Goal: Task Accomplishment & Management: Complete application form

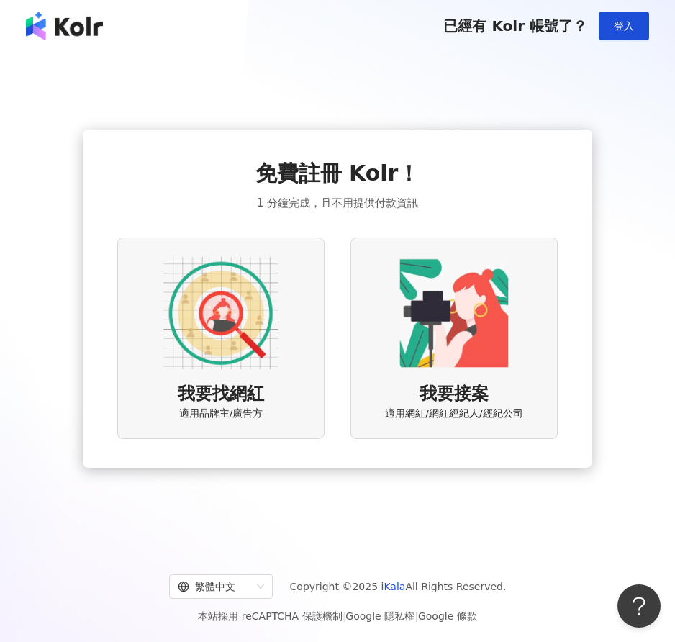
click at [211, 368] on img at bounding box center [220, 312] width 115 height 115
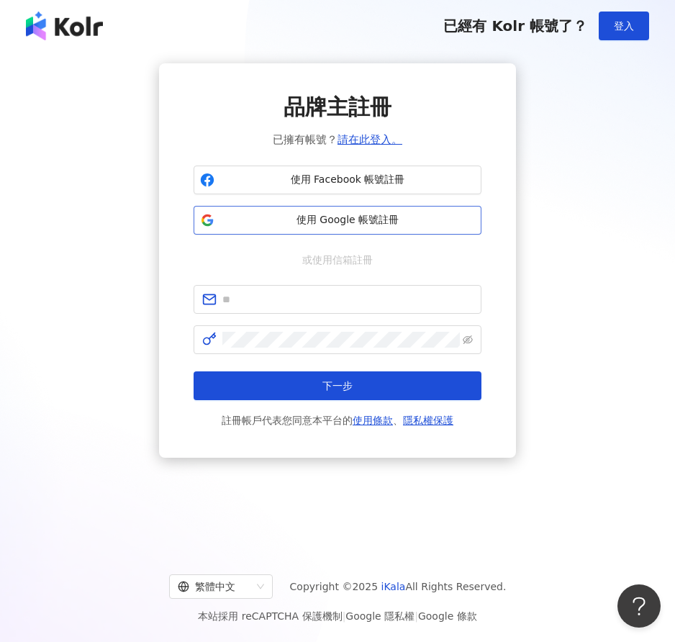
click at [338, 217] on span "使用 Google 帳號註冊" at bounding box center [347, 220] width 255 height 14
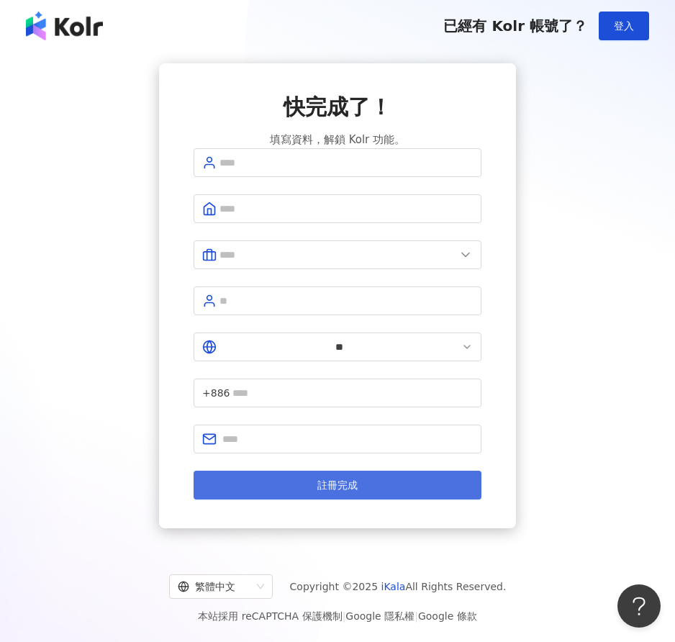
click at [317, 479] on span "註冊完成" at bounding box center [337, 485] width 40 height 12
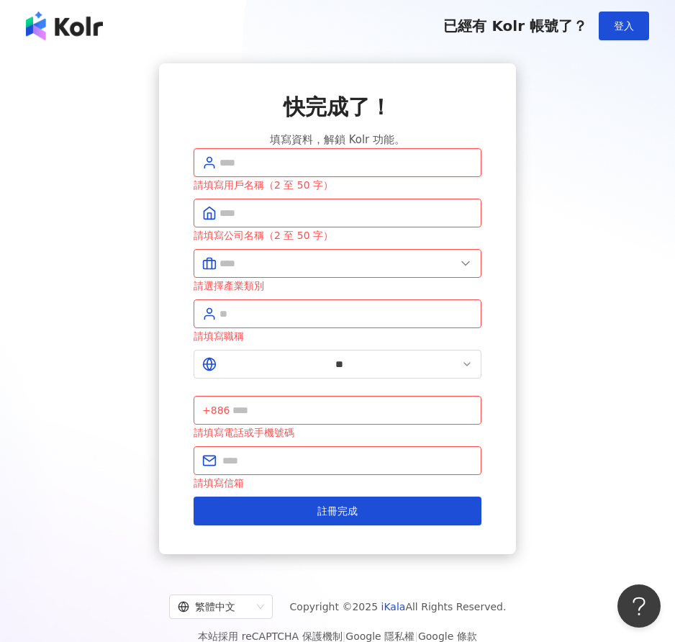
click at [257, 171] on input "text" at bounding box center [345, 163] width 253 height 16
click at [280, 171] on input "text" at bounding box center [345, 163] width 253 height 16
type input "***"
click at [286, 227] on span at bounding box center [338, 213] width 288 height 29
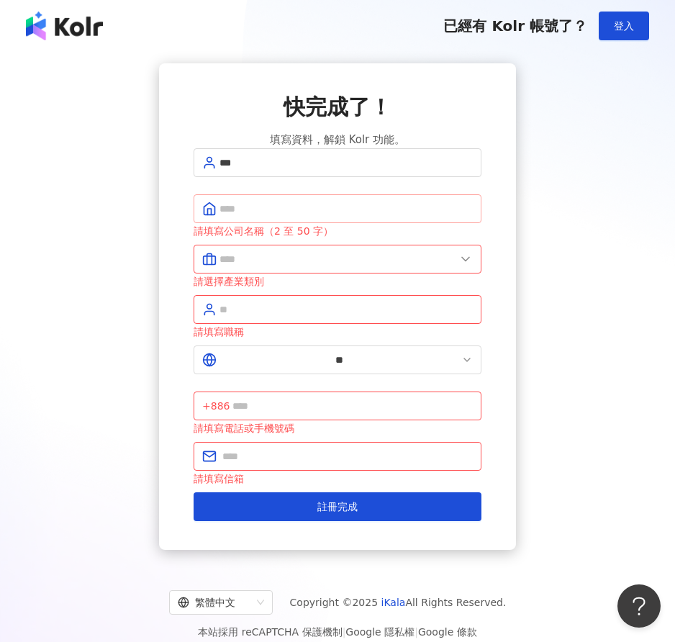
click at [289, 223] on span at bounding box center [338, 208] width 288 height 29
type input "**"
click at [283, 267] on input "text" at bounding box center [337, 259] width 236 height 16
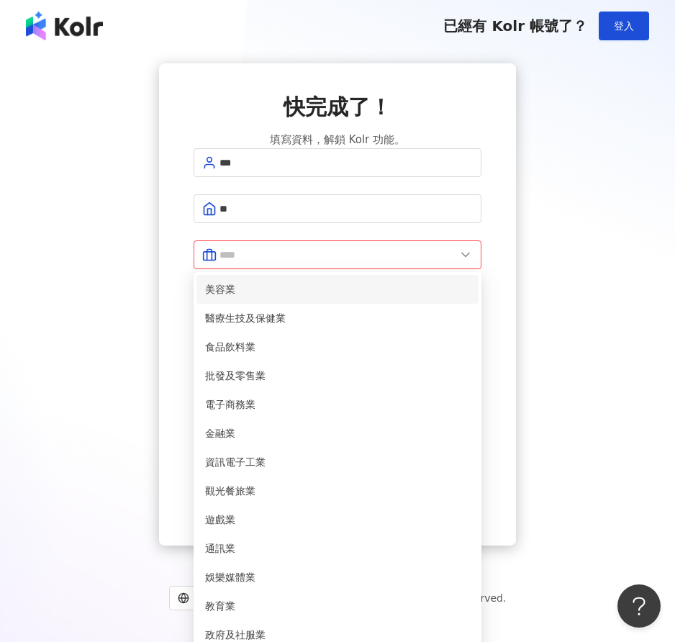
click at [294, 297] on span "美容業" at bounding box center [337, 289] width 265 height 16
type input "***"
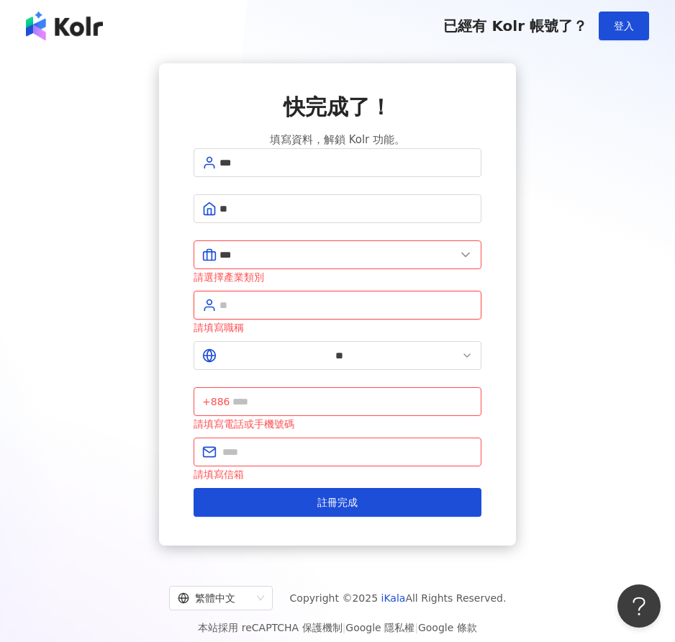
click at [273, 309] on input "text" at bounding box center [345, 305] width 253 height 16
type input "**"
click at [348, 394] on input "text" at bounding box center [352, 402] width 240 height 16
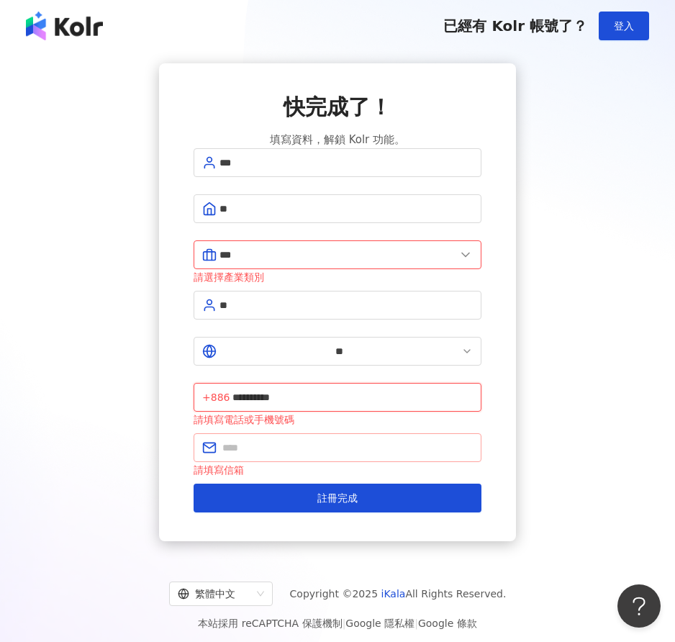
type input "**********"
click at [317, 440] on input "text" at bounding box center [347, 448] width 250 height 16
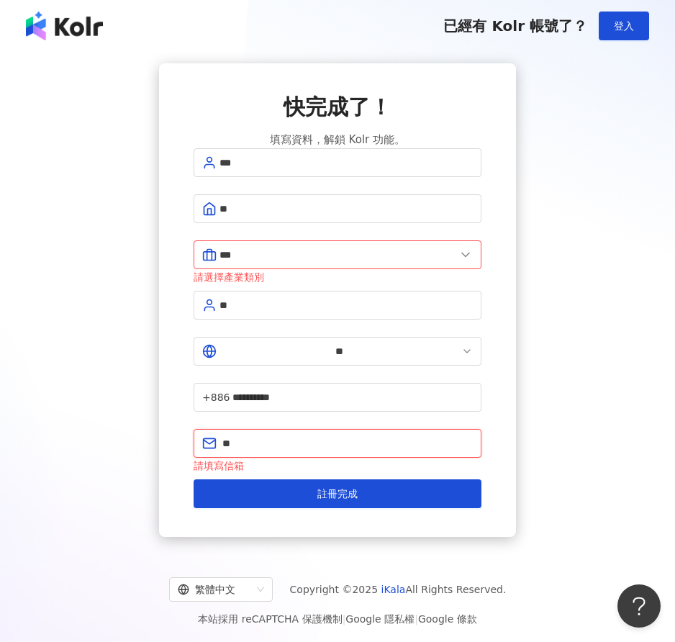
type input "*"
type input "**********"
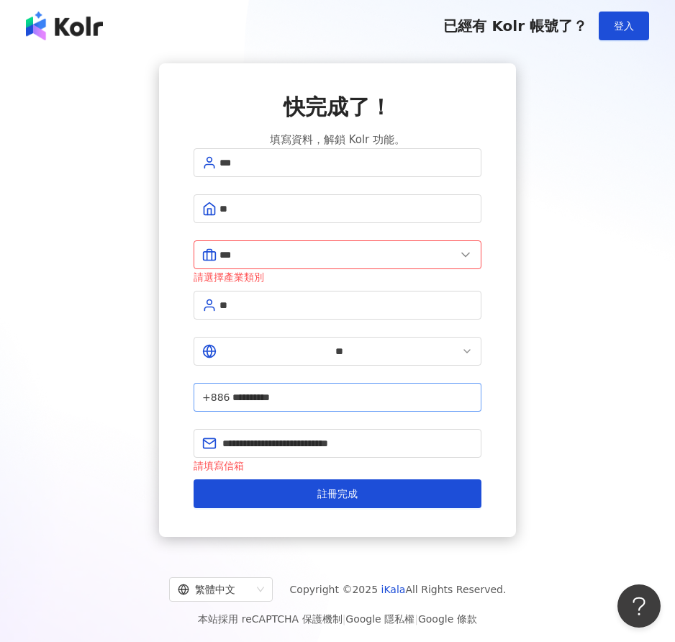
click at [386, 383] on span "**********" at bounding box center [338, 397] width 288 height 29
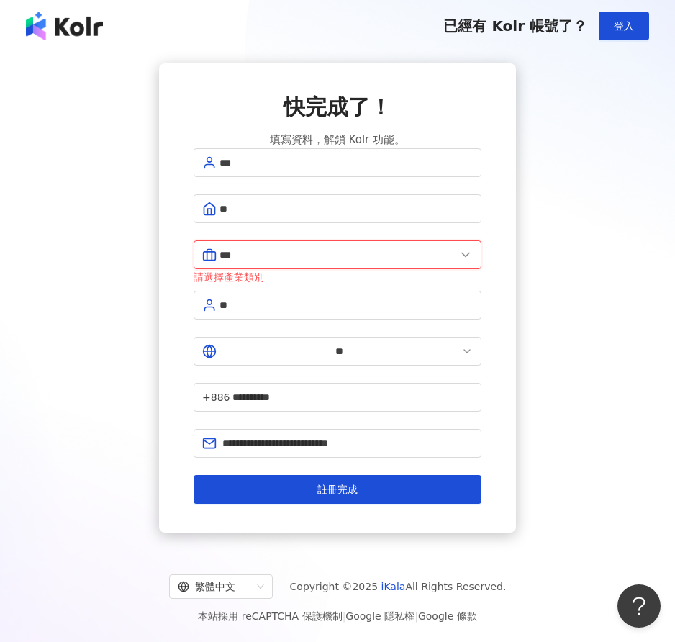
click at [348, 263] on input "***" at bounding box center [337, 255] width 236 height 16
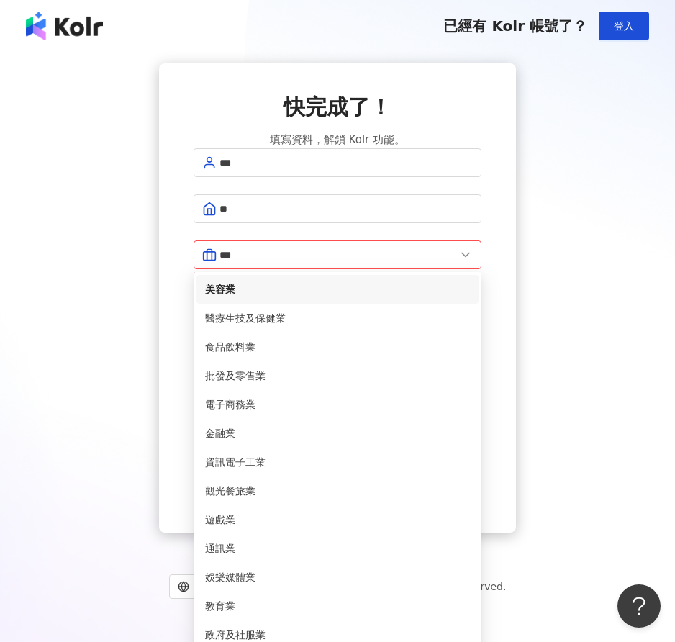
click at [277, 297] on span "美容業" at bounding box center [337, 289] width 265 height 16
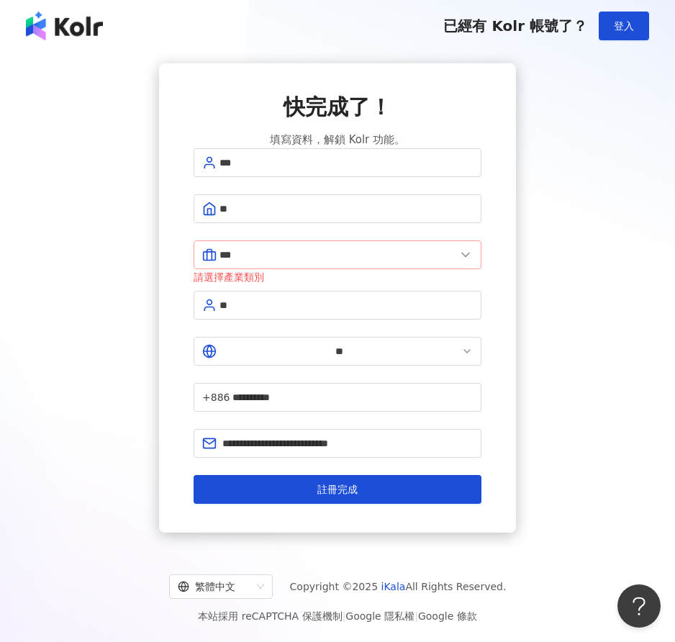
click at [404, 258] on span "***" at bounding box center [338, 254] width 288 height 29
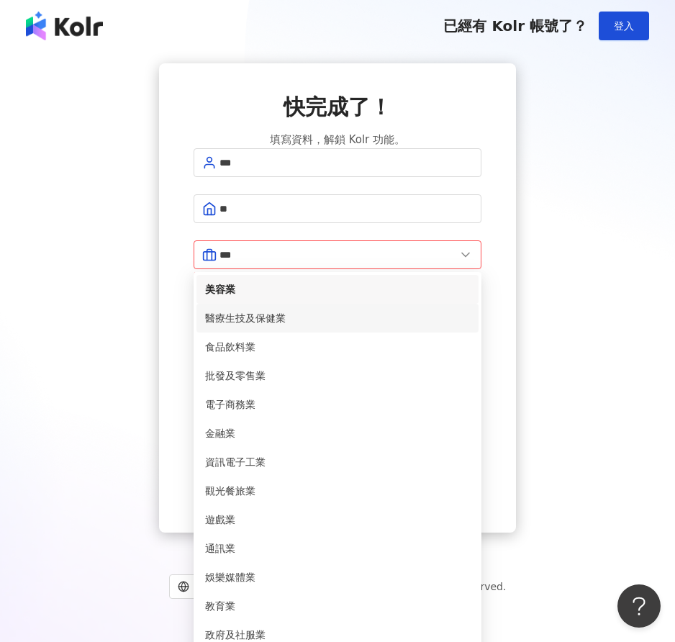
click at [305, 324] on span "醫療生技及保健業" at bounding box center [337, 318] width 265 height 16
type input "********"
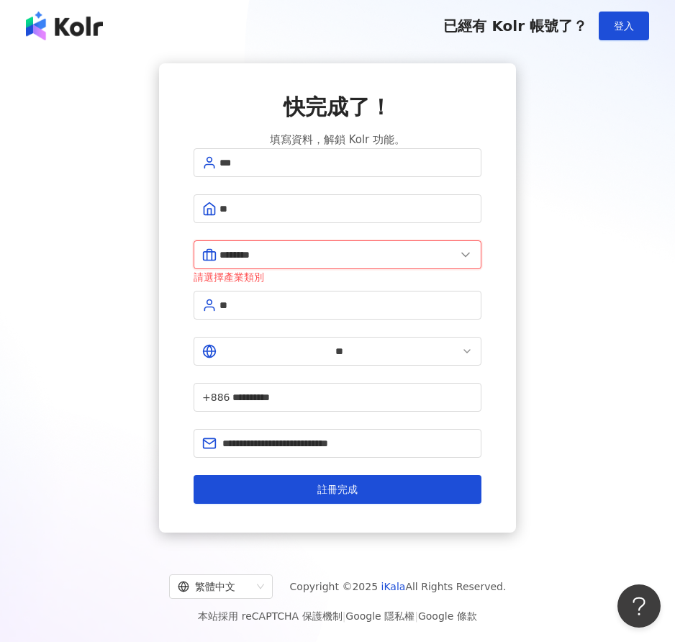
click at [394, 263] on input "********" at bounding box center [337, 255] width 236 height 16
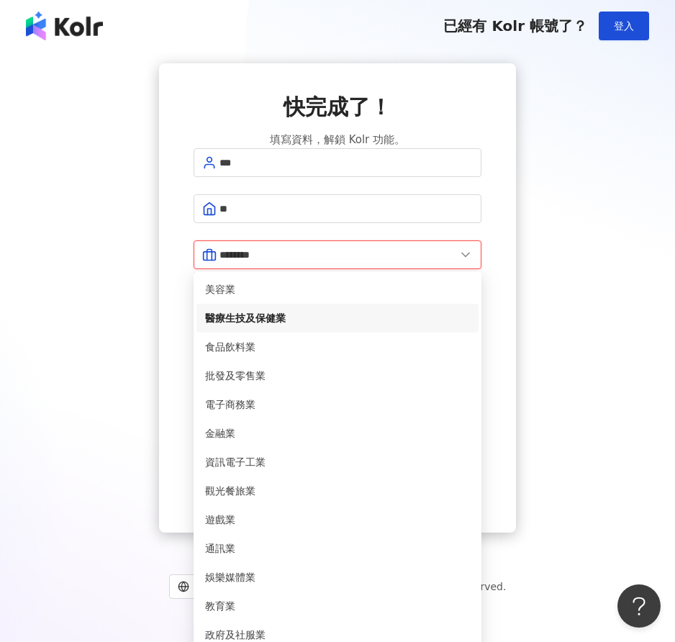
click at [403, 262] on input "********" at bounding box center [337, 255] width 236 height 16
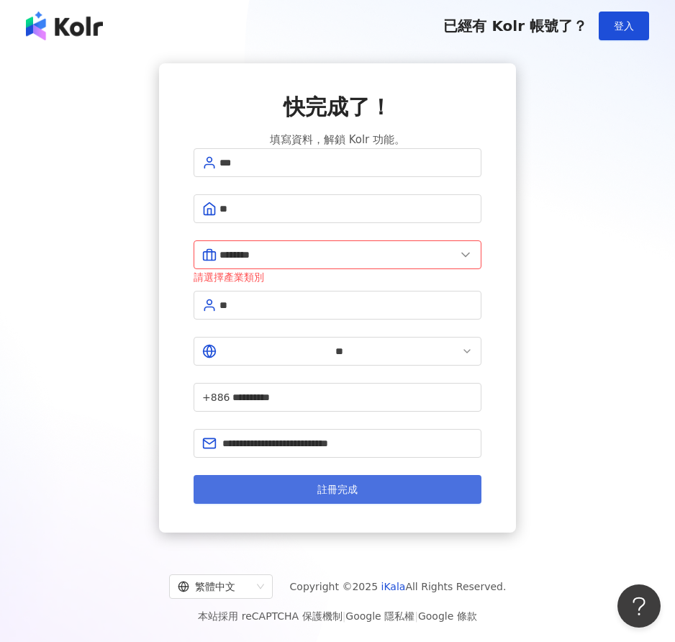
click at [394, 475] on button "註冊完成" at bounding box center [338, 489] width 288 height 29
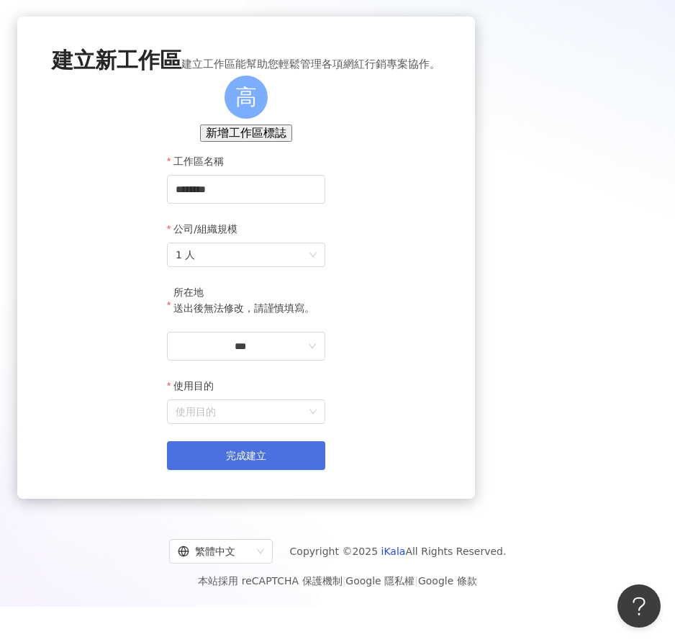
scroll to position [66, 0]
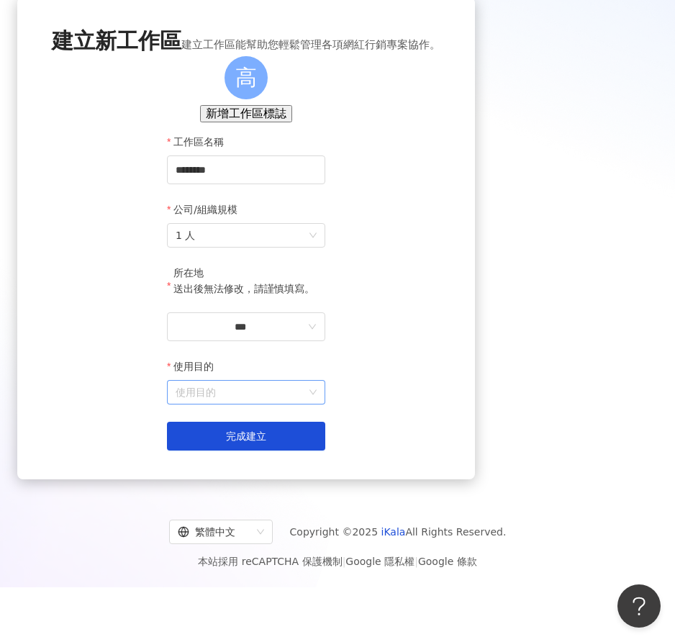
click at [317, 404] on input "使用目的" at bounding box center [246, 392] width 141 height 23
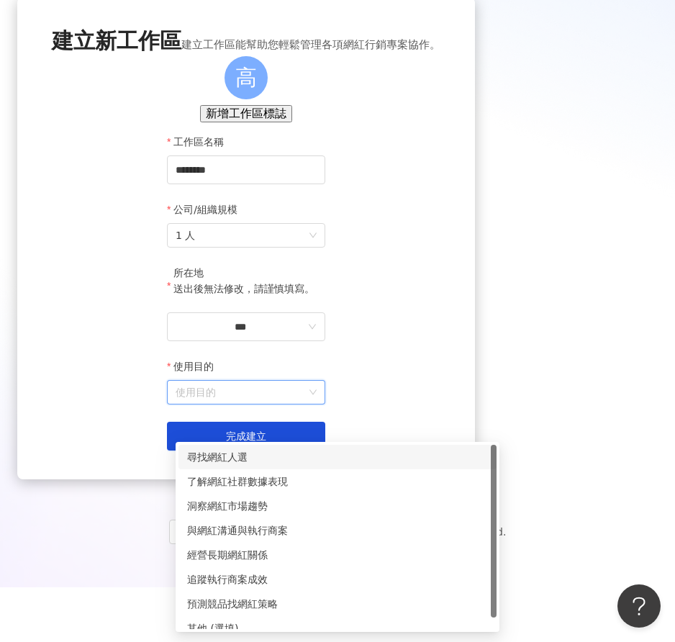
click at [282, 458] on div "尋找網紅人選" at bounding box center [337, 457] width 301 height 16
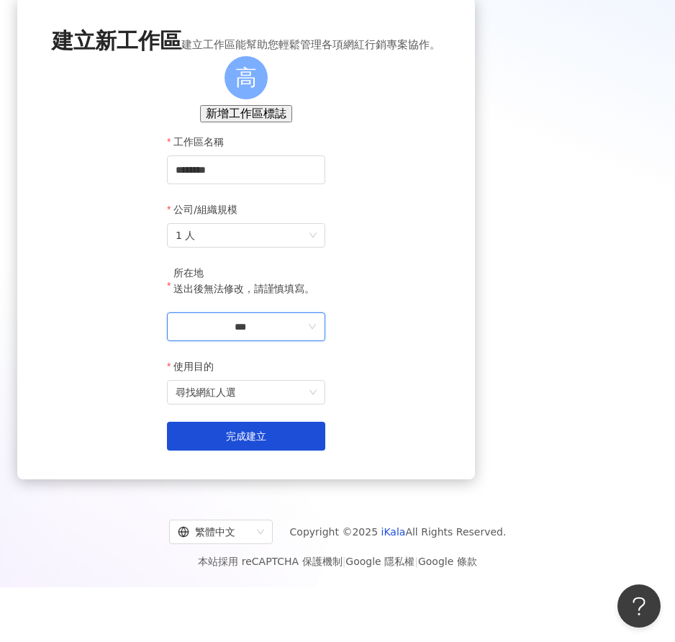
click at [274, 335] on input "***" at bounding box center [241, 327] width 130 height 16
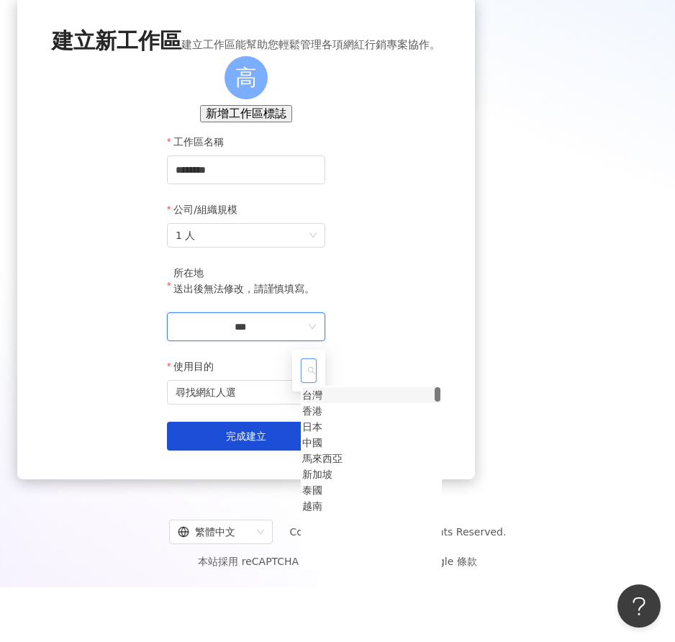
click at [322, 403] on div "台灣" at bounding box center [312, 395] width 20 height 16
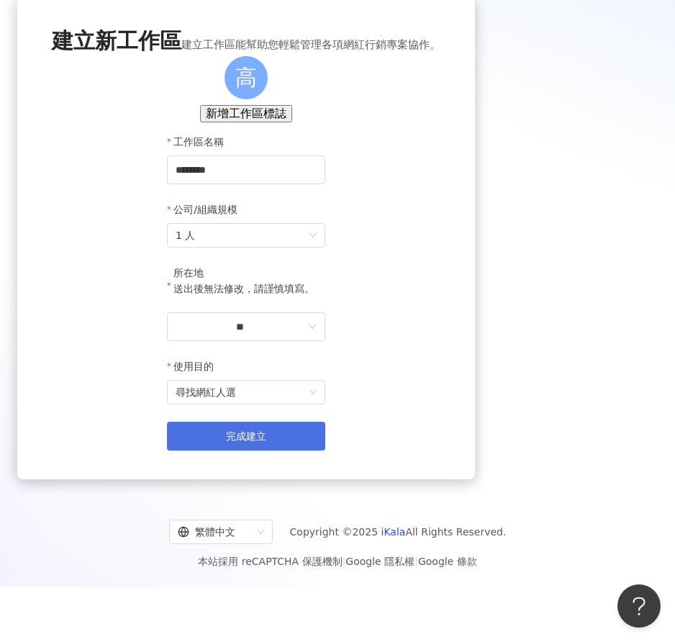
click at [266, 442] on span "完成建立" at bounding box center [246, 436] width 40 height 12
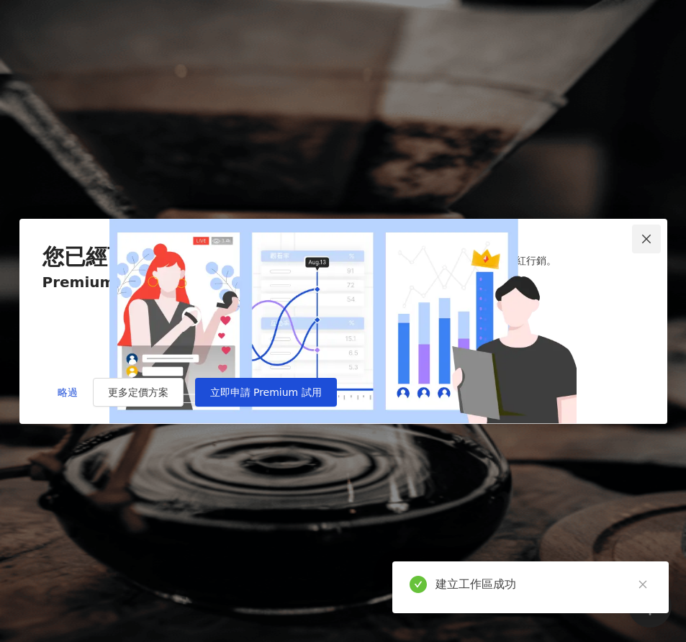
click at [643, 233] on icon "close" at bounding box center [646, 239] width 12 height 12
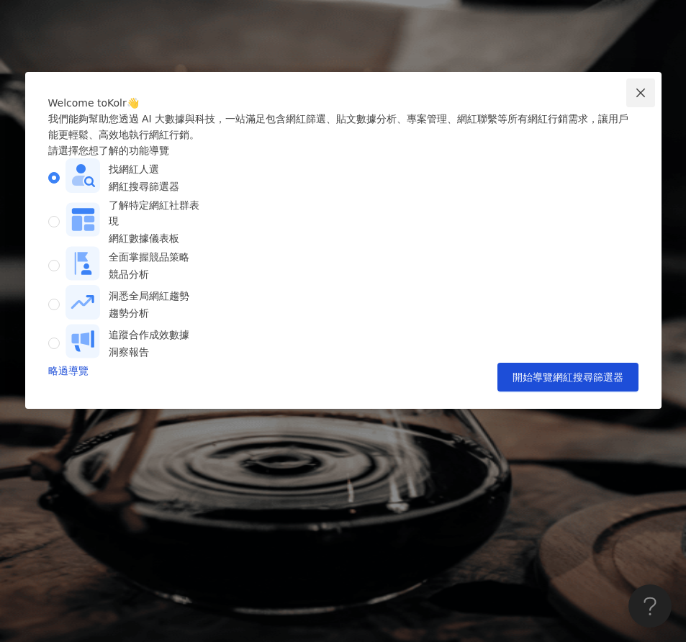
click at [636, 95] on icon "close" at bounding box center [641, 93] width 12 height 12
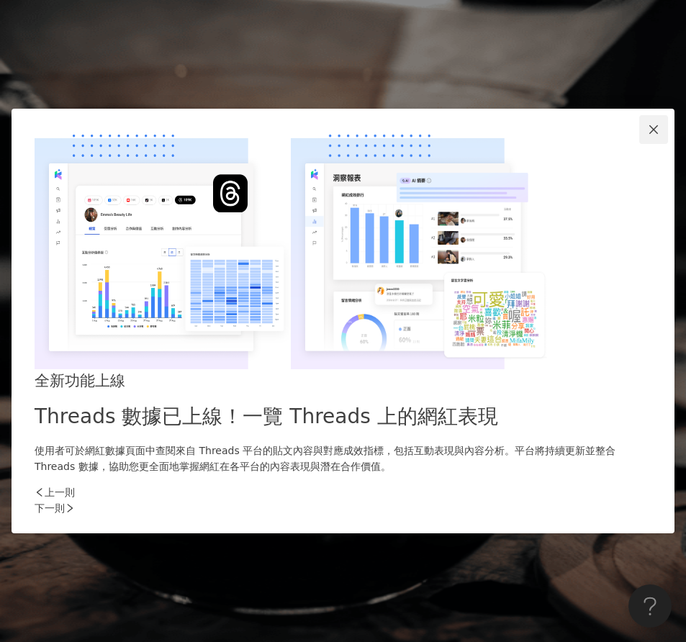
click at [649, 134] on icon "close" at bounding box center [653, 129] width 9 height 9
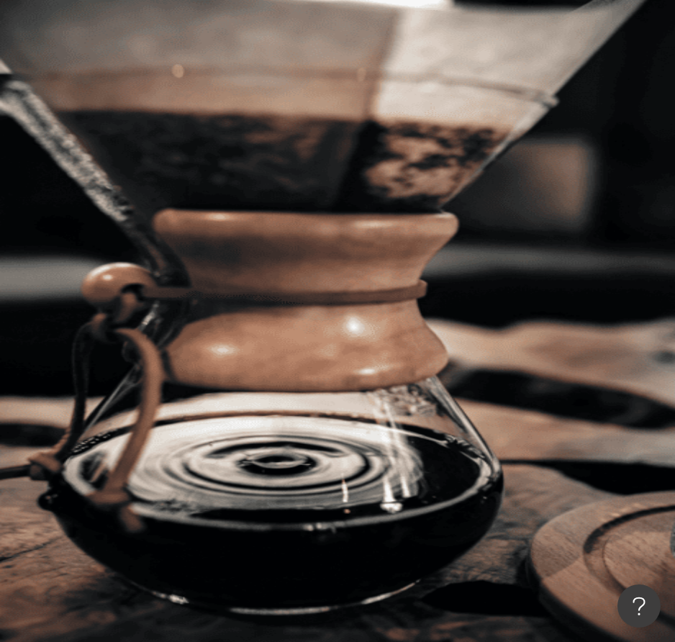
click at [229, 82] on div "不分平台" at bounding box center [203, 70] width 50 height 23
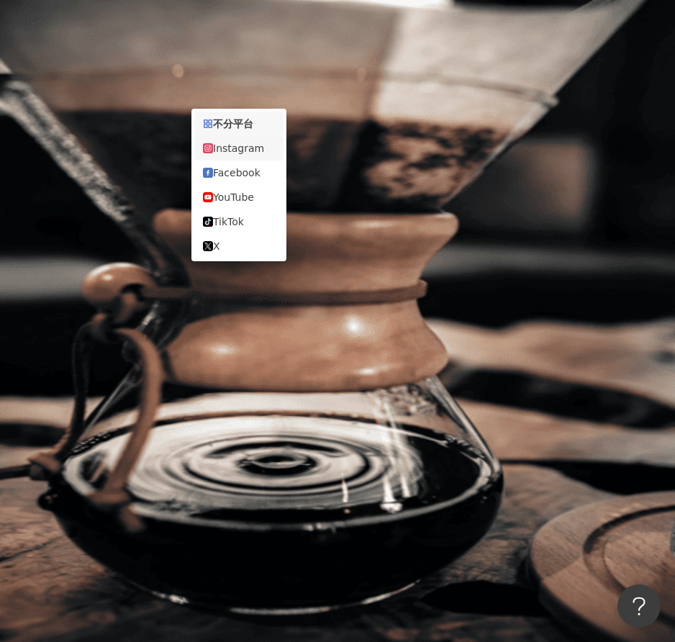
click at [241, 151] on div "Instagram" at bounding box center [239, 148] width 72 height 16
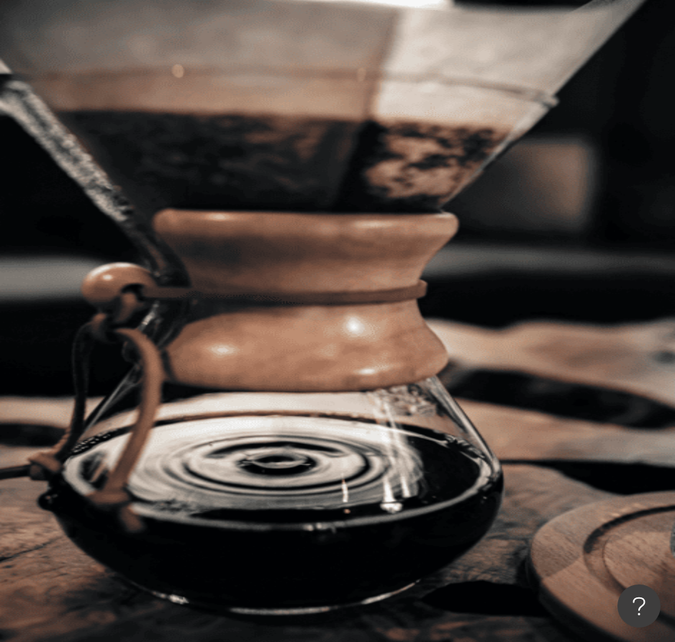
click at [248, 277] on button "追蹤數" at bounding box center [209, 291] width 78 height 29
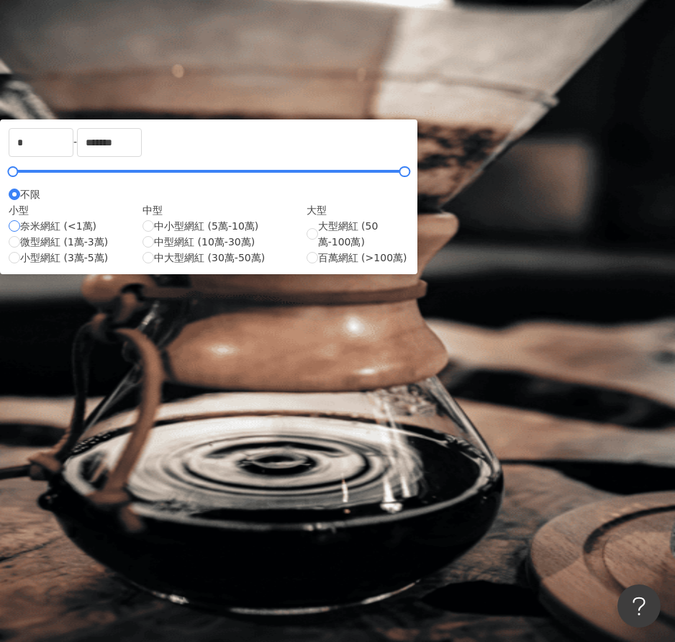
type input "****"
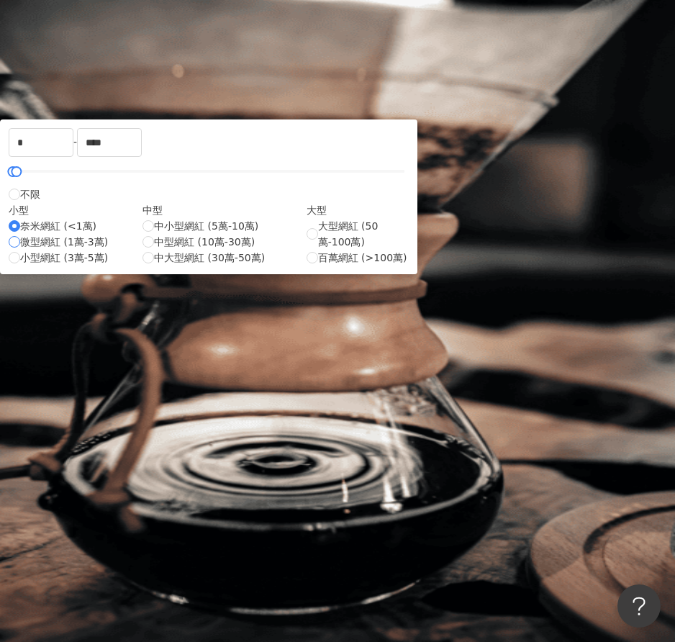
type input "*****"
click at [532, 219] on div "類型 性別 追蹤數 互動率 觀看率 合作費用預估 更多篩選 ***** - ***** 不限 小型 奈米網紅 (<1萬) 微型網紅 (1萬-3萬) 小型網紅 …" at bounding box center [422, 291] width 505 height 144
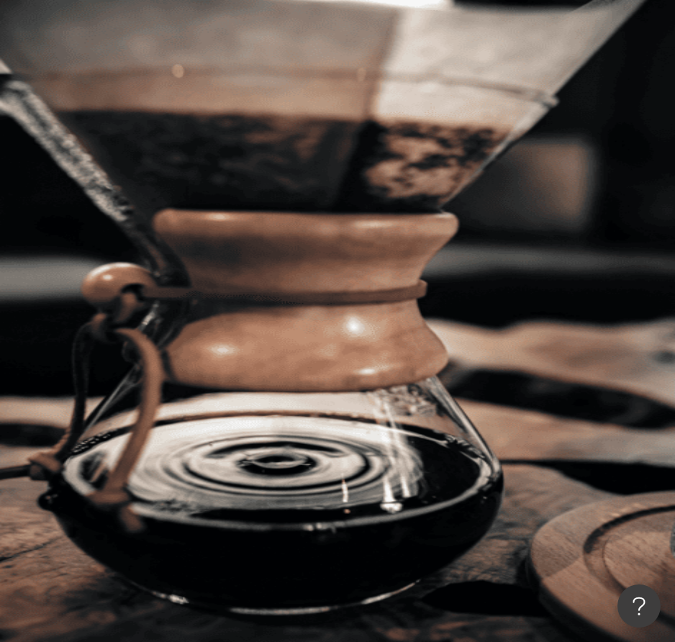
click at [195, 117] on icon "button" at bounding box center [190, 122] width 10 height 10
click at [390, 85] on input "search" at bounding box center [331, 71] width 117 height 27
click at [237, 248] on button "性別" at bounding box center [204, 262] width 68 height 29
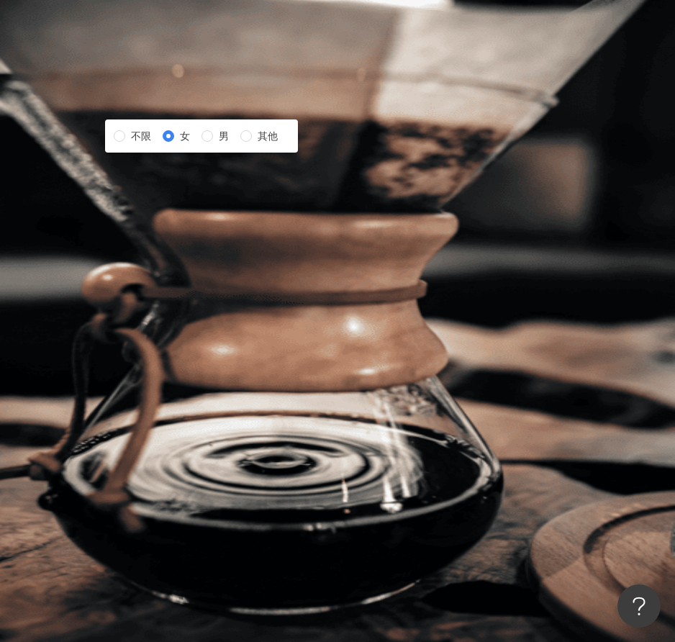
click at [205, 258] on span "性別" at bounding box center [195, 264] width 20 height 12
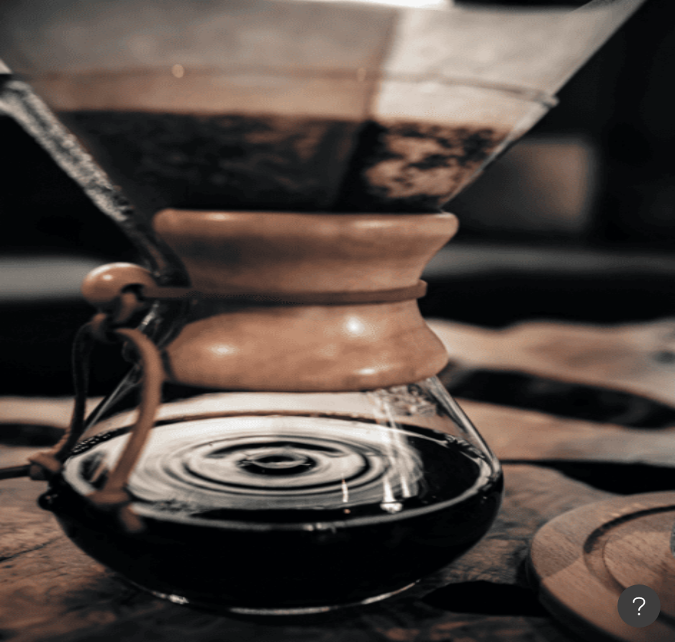
click at [202, 229] on span "類型" at bounding box center [195, 235] width 20 height 12
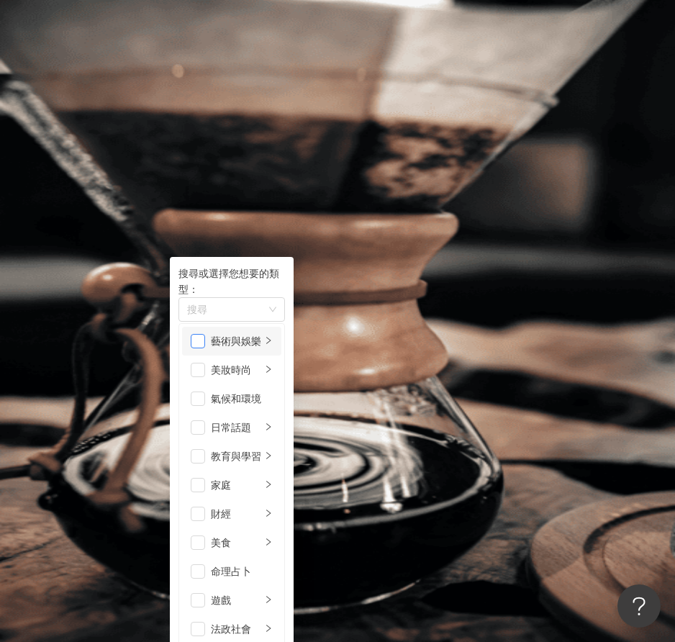
click at [205, 334] on span "button" at bounding box center [198, 341] width 14 height 14
click at [205, 363] on span "button" at bounding box center [198, 370] width 14 height 14
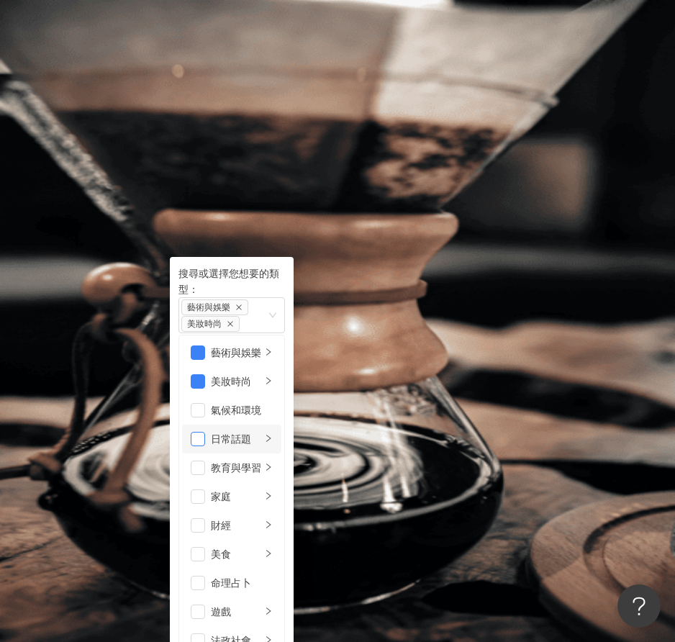
click at [205, 432] on span "button" at bounding box center [198, 439] width 14 height 14
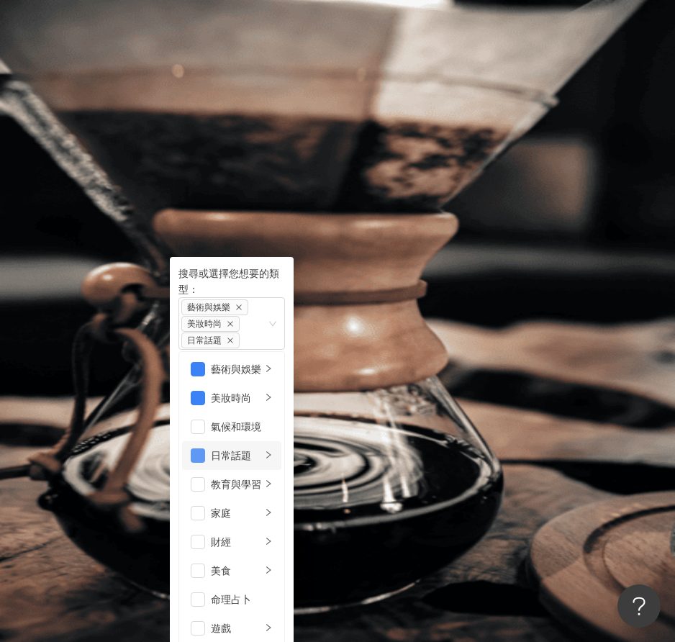
scroll to position [72, 0]
click at [205, 506] on span "button" at bounding box center [198, 513] width 14 height 14
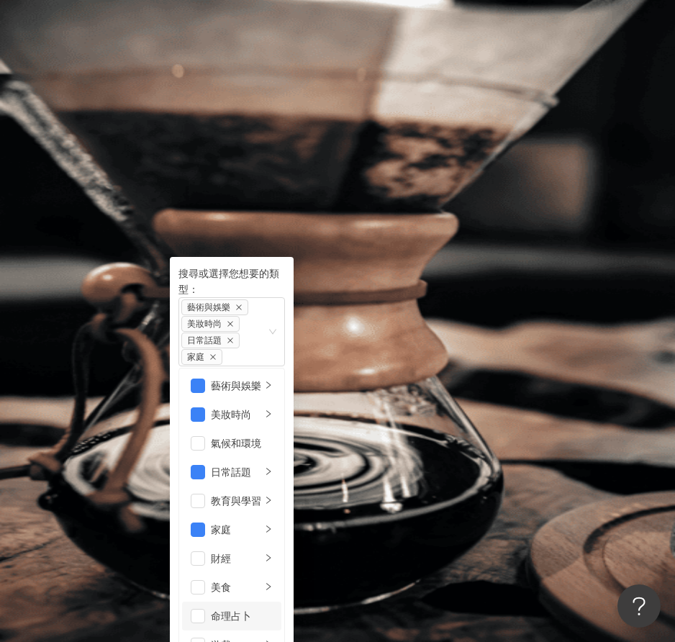
scroll to position [216, 0]
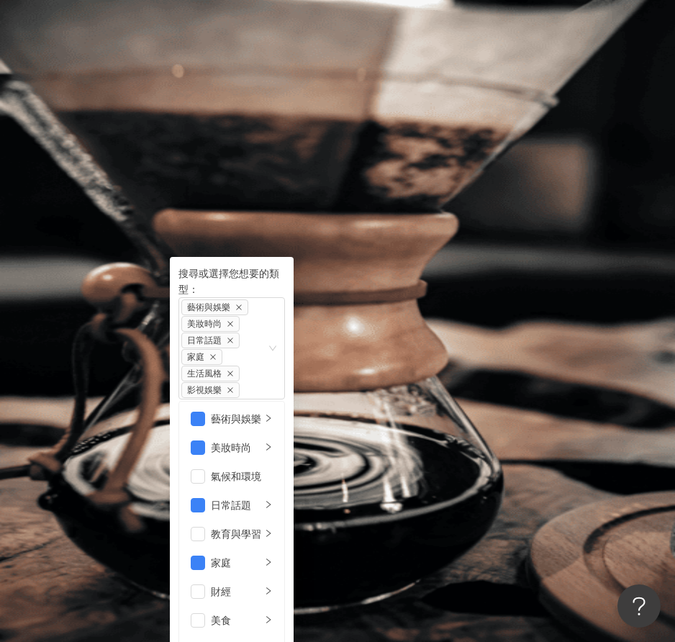
scroll to position [0, 0]
click at [234, 386] on icon "close" at bounding box center [230, 389] width 7 height 7
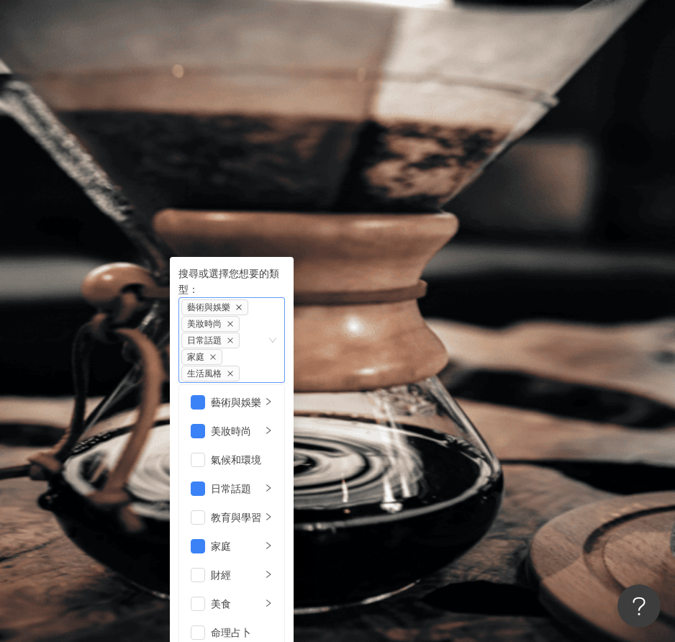
click at [242, 305] on icon "close" at bounding box center [239, 308] width 6 height 6
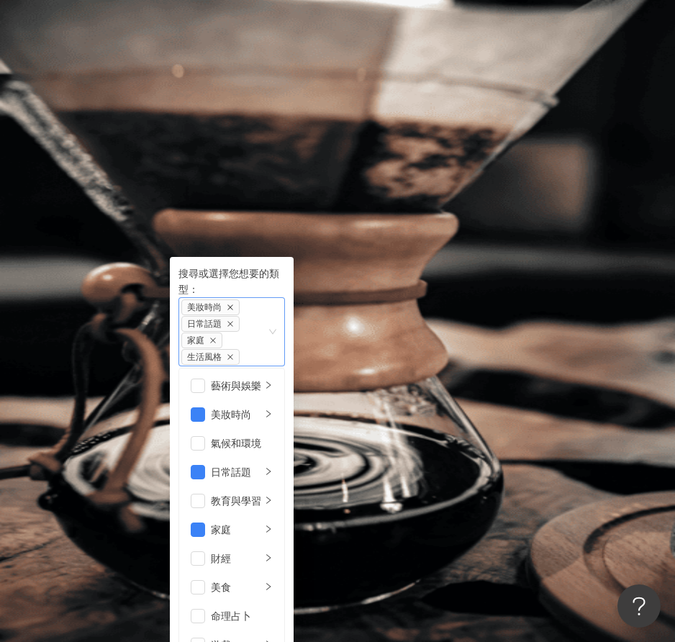
click at [234, 304] on icon "close" at bounding box center [230, 307] width 7 height 7
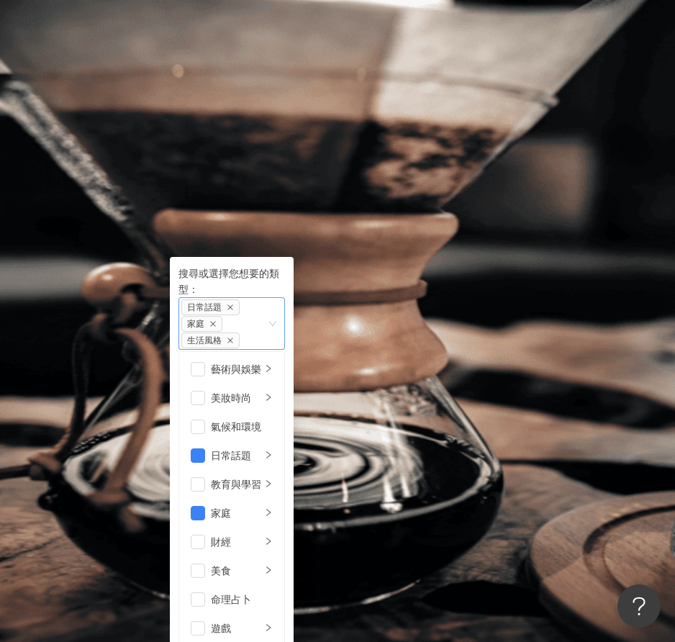
click at [234, 304] on icon "close" at bounding box center [230, 307] width 7 height 7
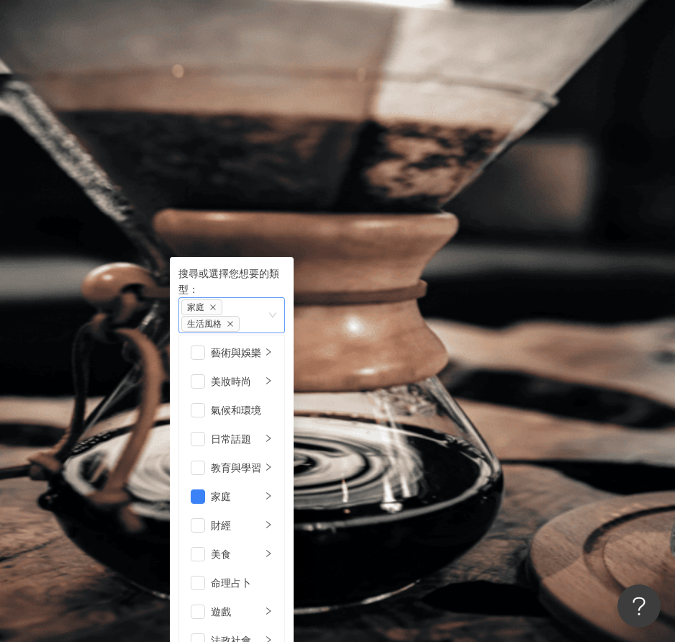
click at [222, 319] on span "生活風格" at bounding box center [204, 324] width 35 height 10
click at [217, 304] on icon "close" at bounding box center [212, 307] width 7 height 7
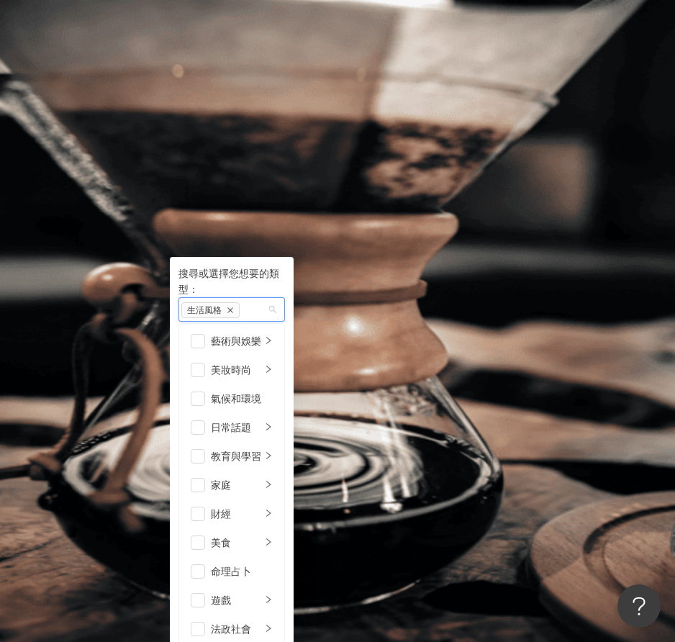
click at [234, 307] on icon "close" at bounding box center [230, 310] width 7 height 7
click at [534, 219] on div "類型 搜尋或選擇您想要的類型： 搜尋 藝術與娛樂 美妝時尚 氣候和環境 日常話題 教育與學習 家庭 財經 美食 命理占卜 遊戲 法政社會 生活風格 影視娛樂 …" at bounding box center [422, 291] width 505 height 144
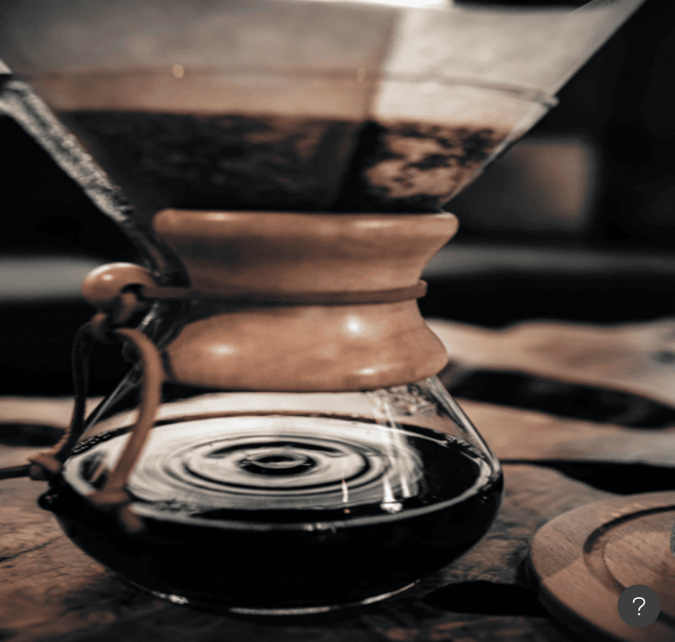
click at [221, 117] on span "搜尋" at bounding box center [211, 123] width 20 height 12
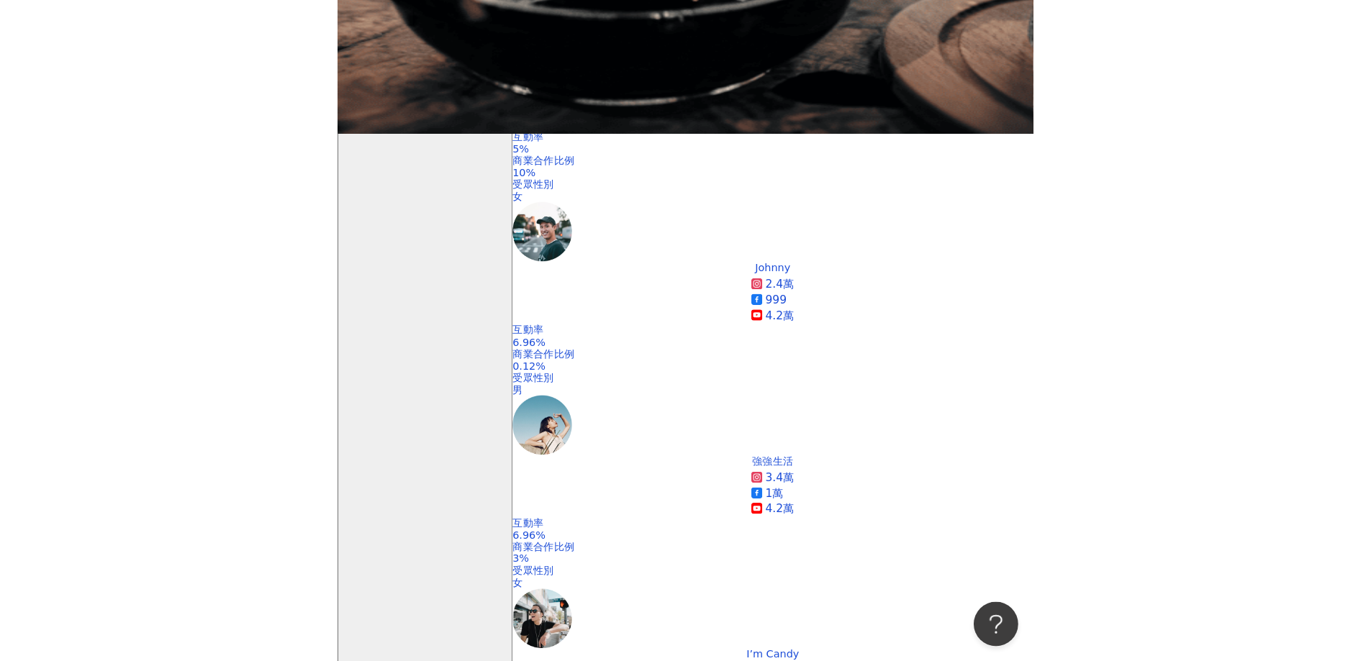
scroll to position [504, 0]
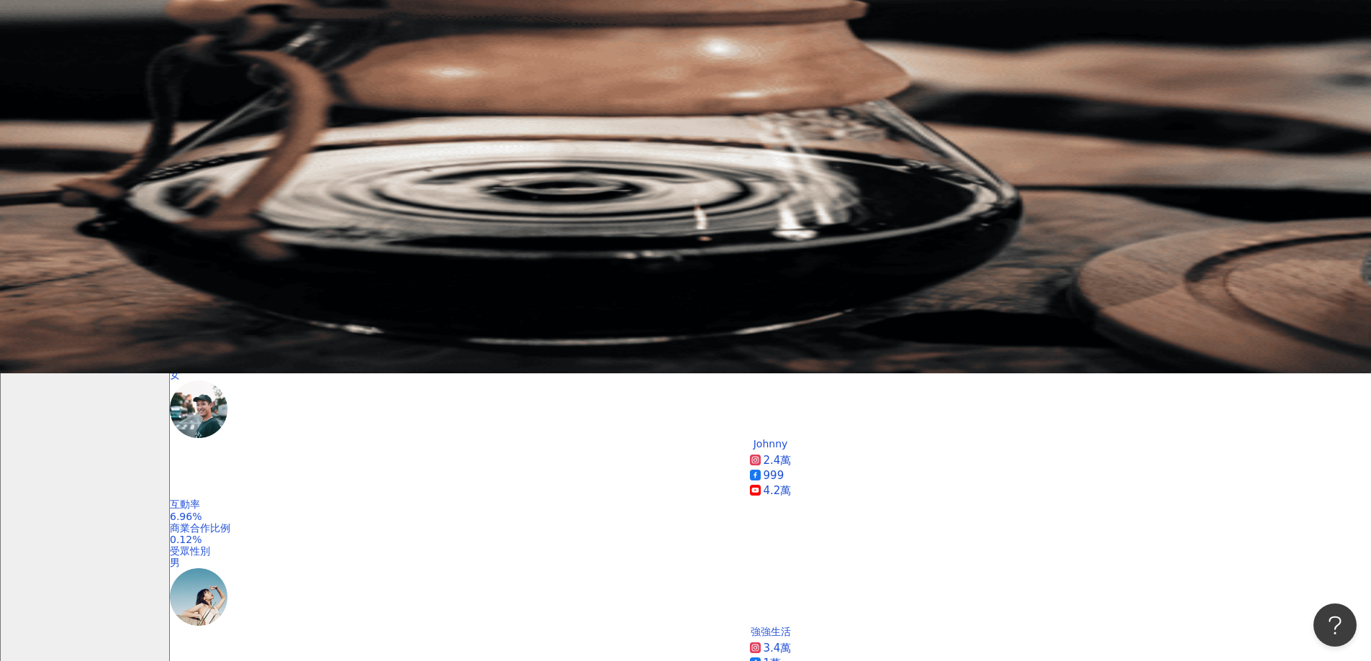
scroll to position [0, 0]
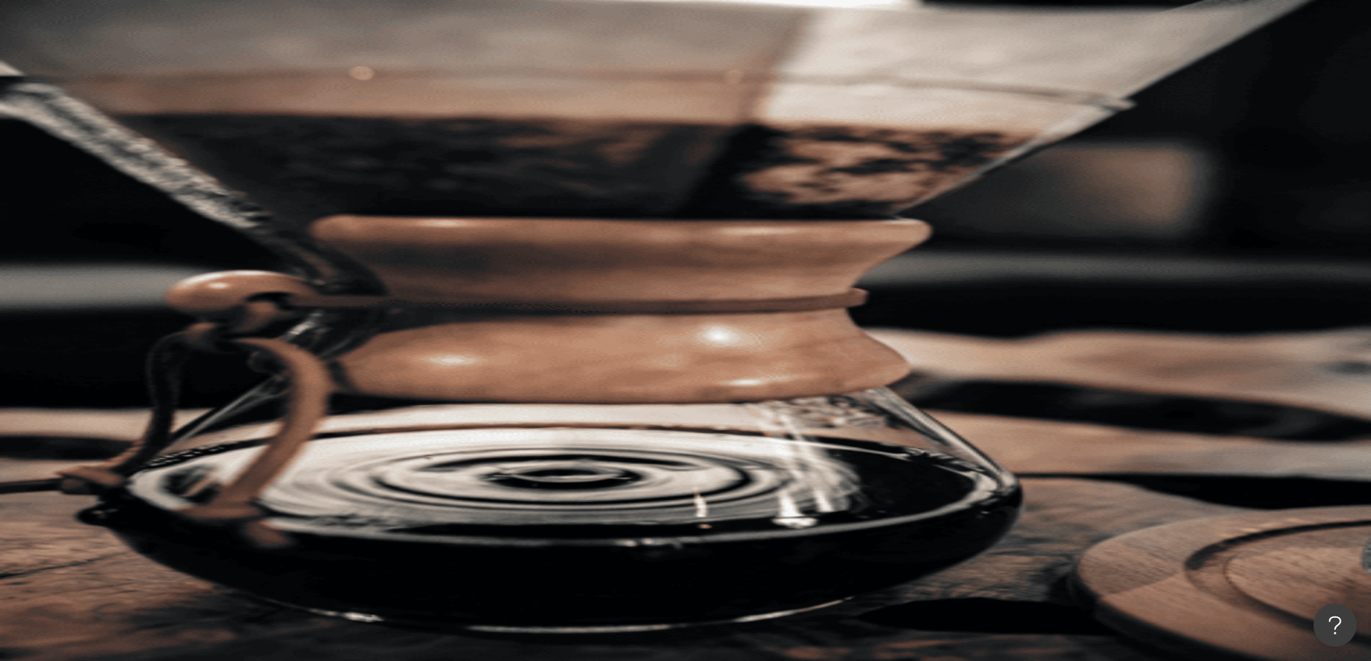
click at [205, 189] on span "類型" at bounding box center [195, 195] width 20 height 12
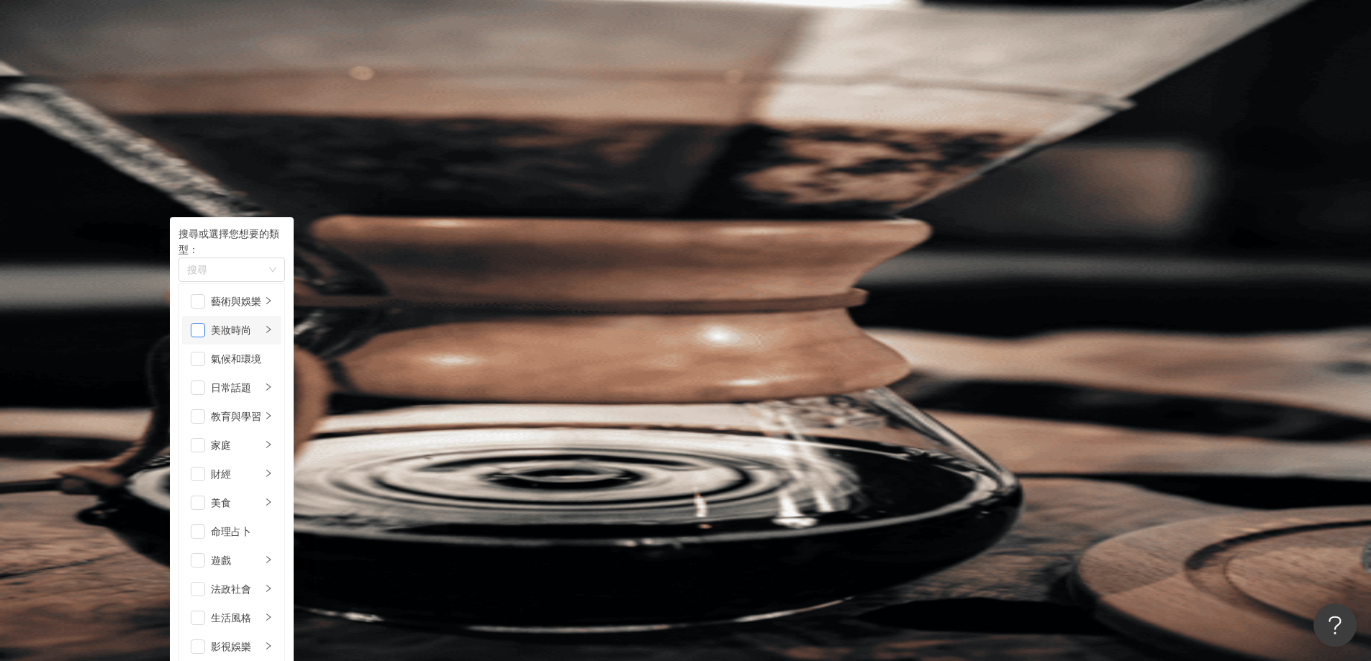
click at [205, 323] on span "button" at bounding box center [198, 330] width 14 height 14
click at [205, 294] on span "button" at bounding box center [198, 301] width 14 height 14
click at [205, 392] on span "button" at bounding box center [198, 399] width 14 height 14
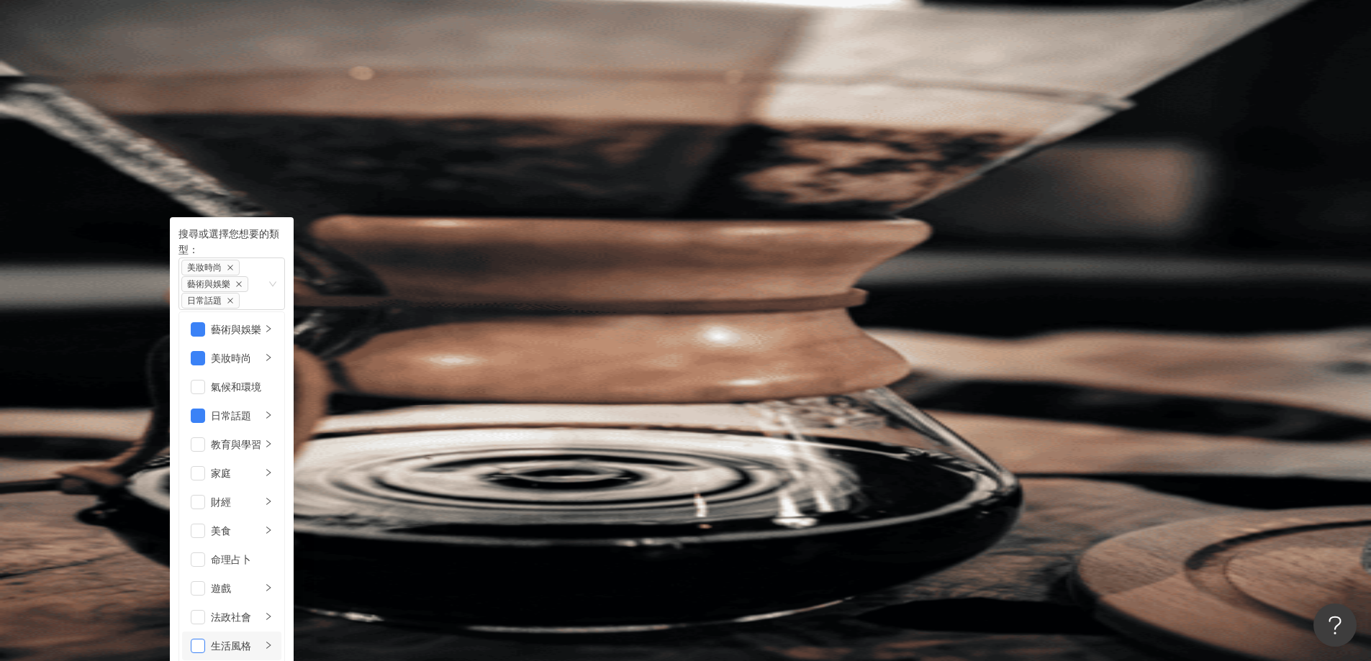
click at [205, 639] on span "button" at bounding box center [198, 646] width 14 height 14
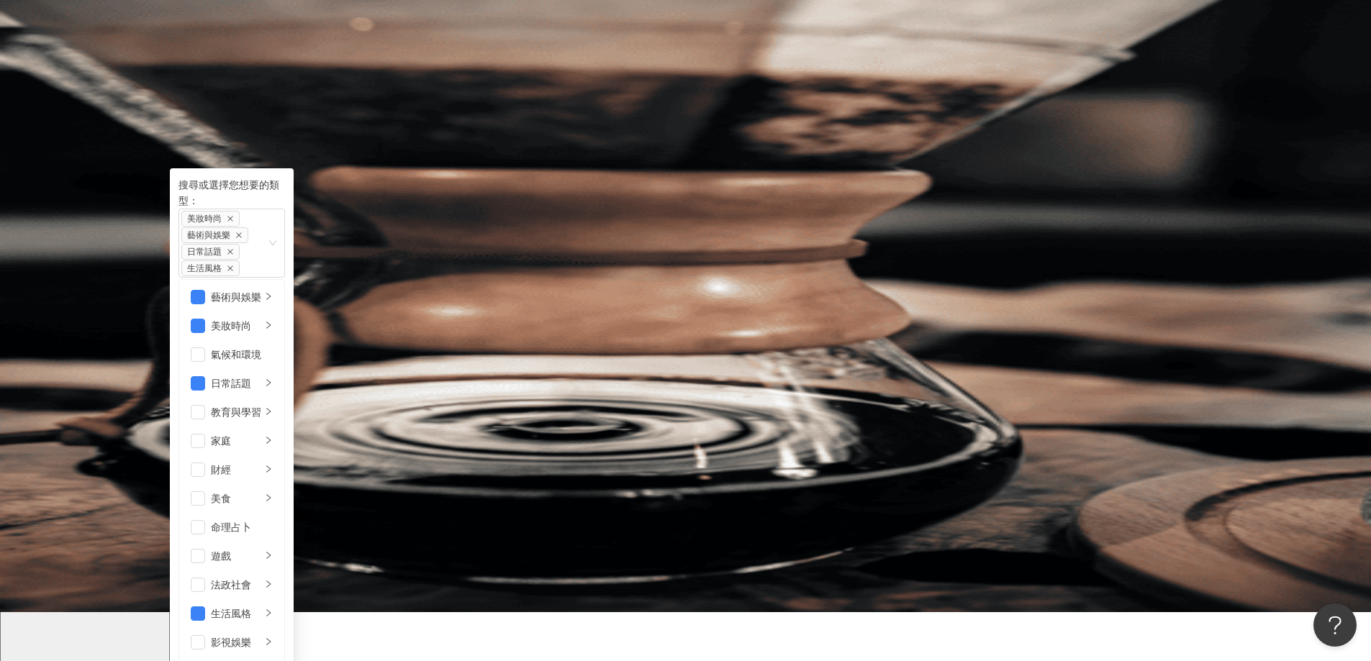
scroll to position [72, 0]
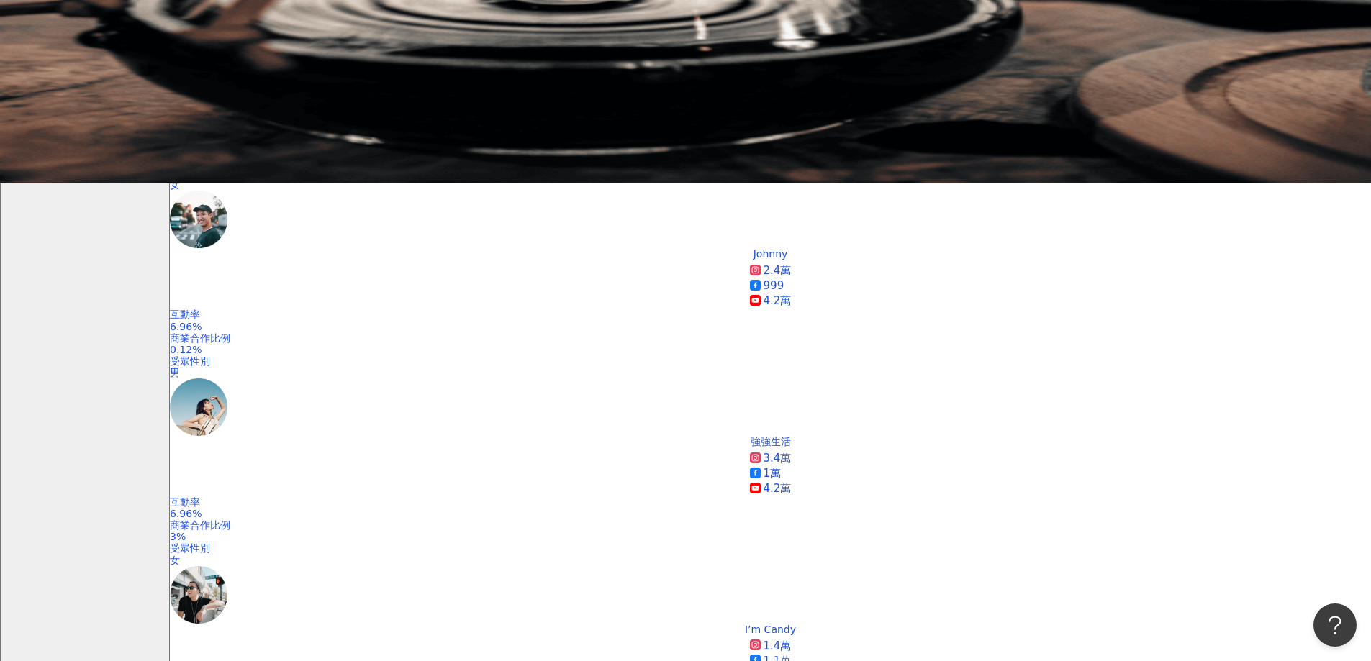
scroll to position [388, 0]
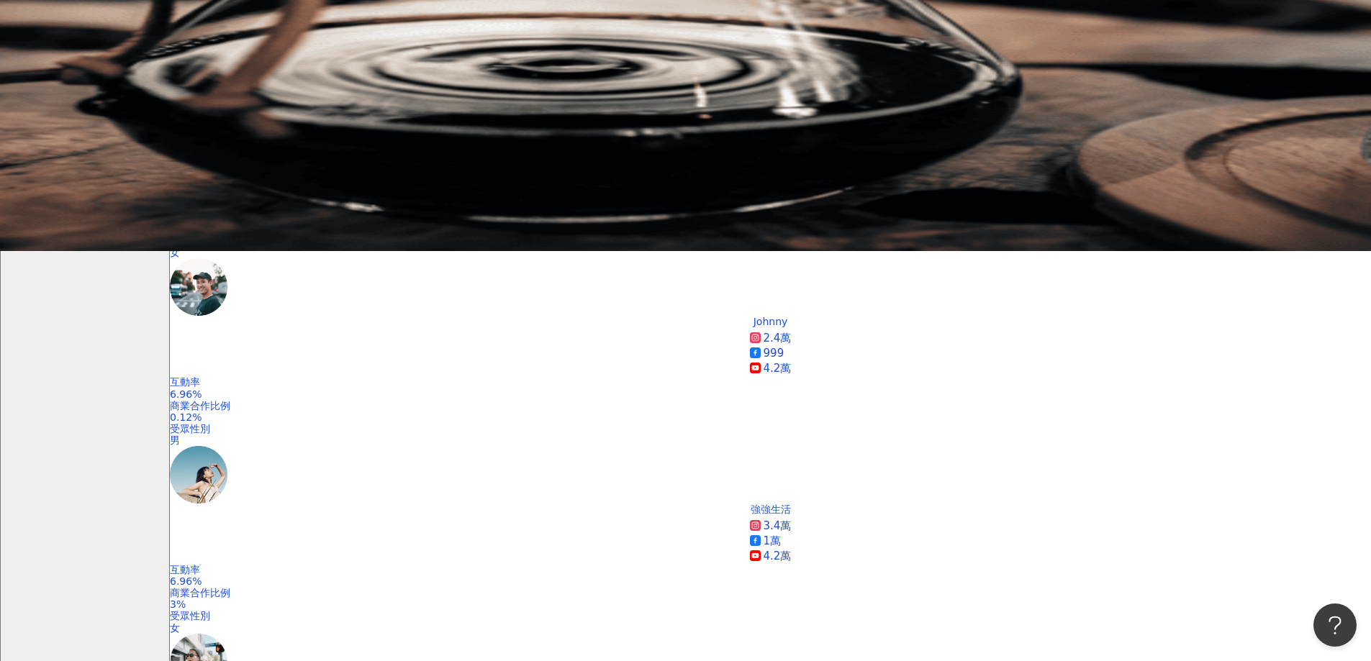
scroll to position [244, 0]
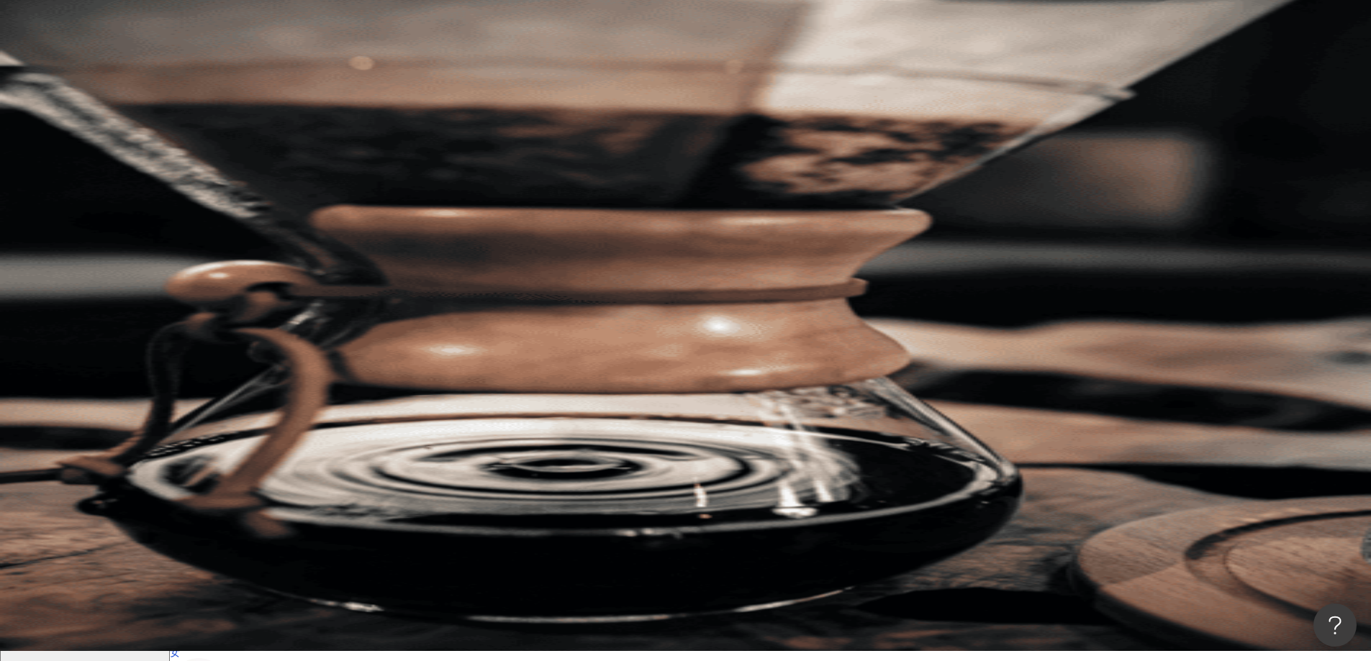
scroll to position [0, 0]
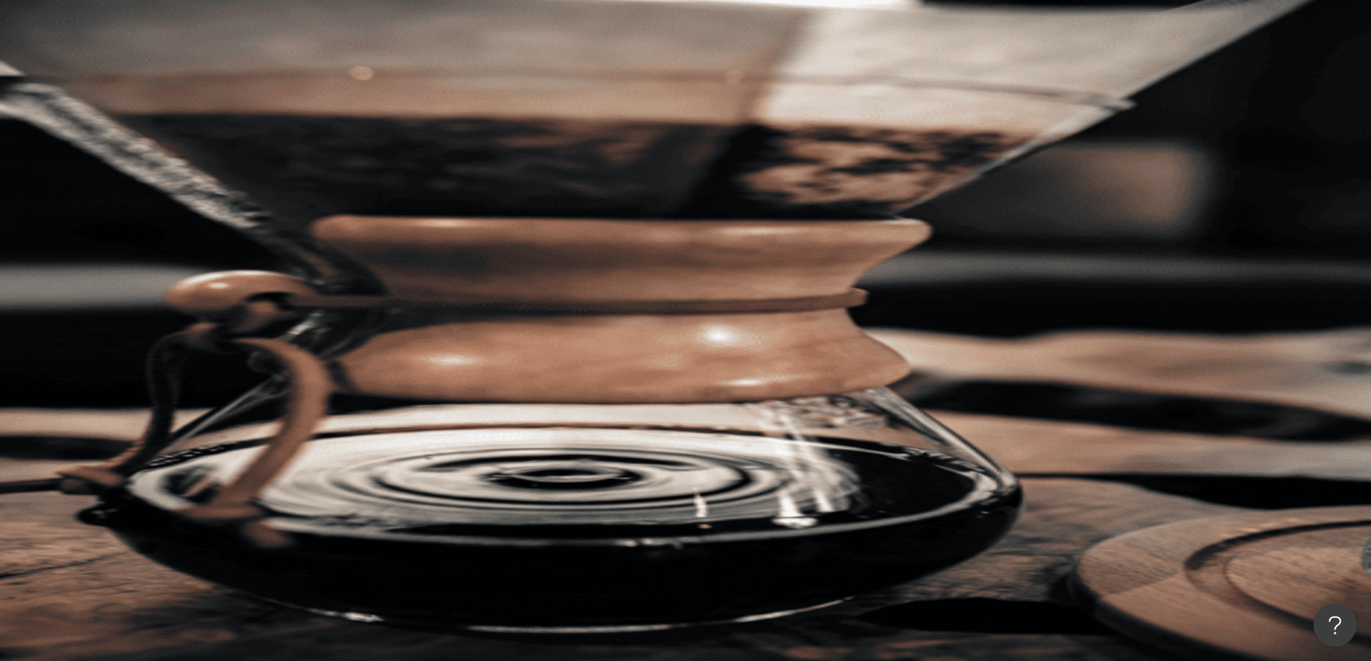
click at [236, 108] on button "搜尋" at bounding box center [203, 122] width 66 height 29
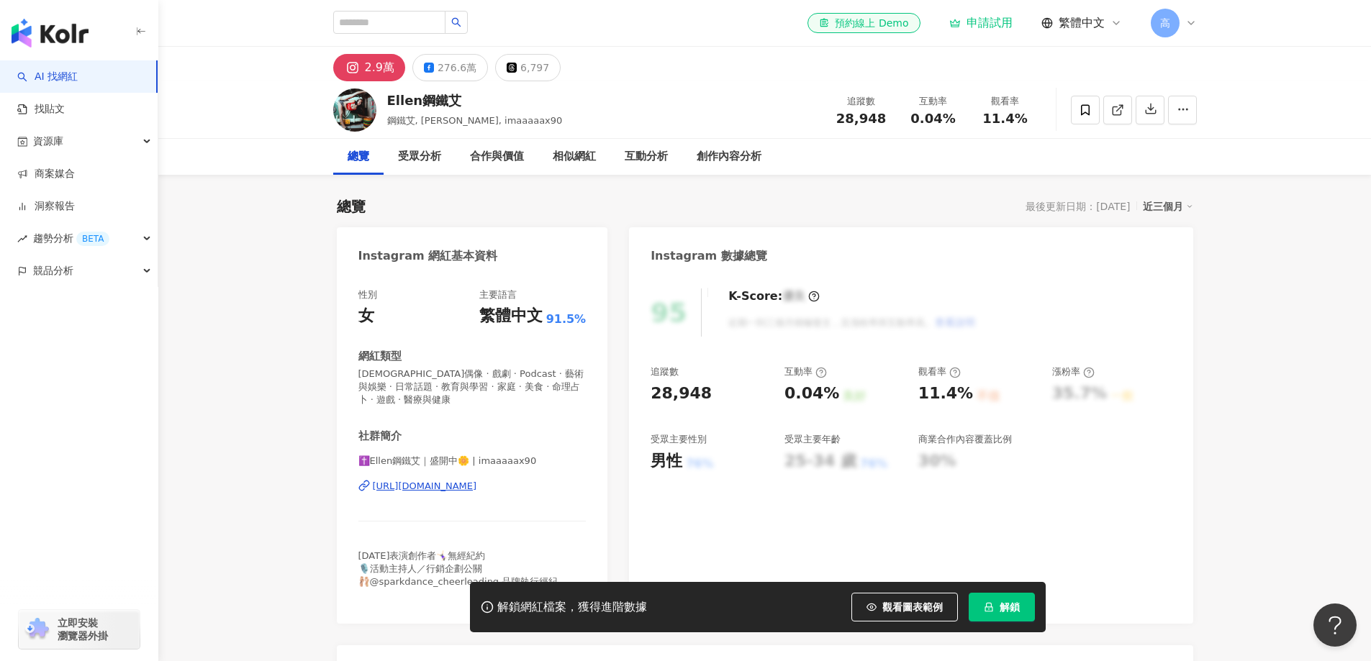
click at [362, 74] on button "2.9萬" at bounding box center [369, 67] width 72 height 27
click at [359, 70] on icon at bounding box center [352, 67] width 17 height 17
drag, startPoint x: 382, startPoint y: 99, endPoint x: 419, endPoint y: 104, distance: 36.9
click at [419, 104] on div "Ellen鋼鐵艾 鋼鐵艾, Ellen, imaaaaax90 追蹤數 28,948 互動率 0.04% 觀看率 11.4%" at bounding box center [764, 109] width 921 height 57
copy div "[PERSON_NAME]"
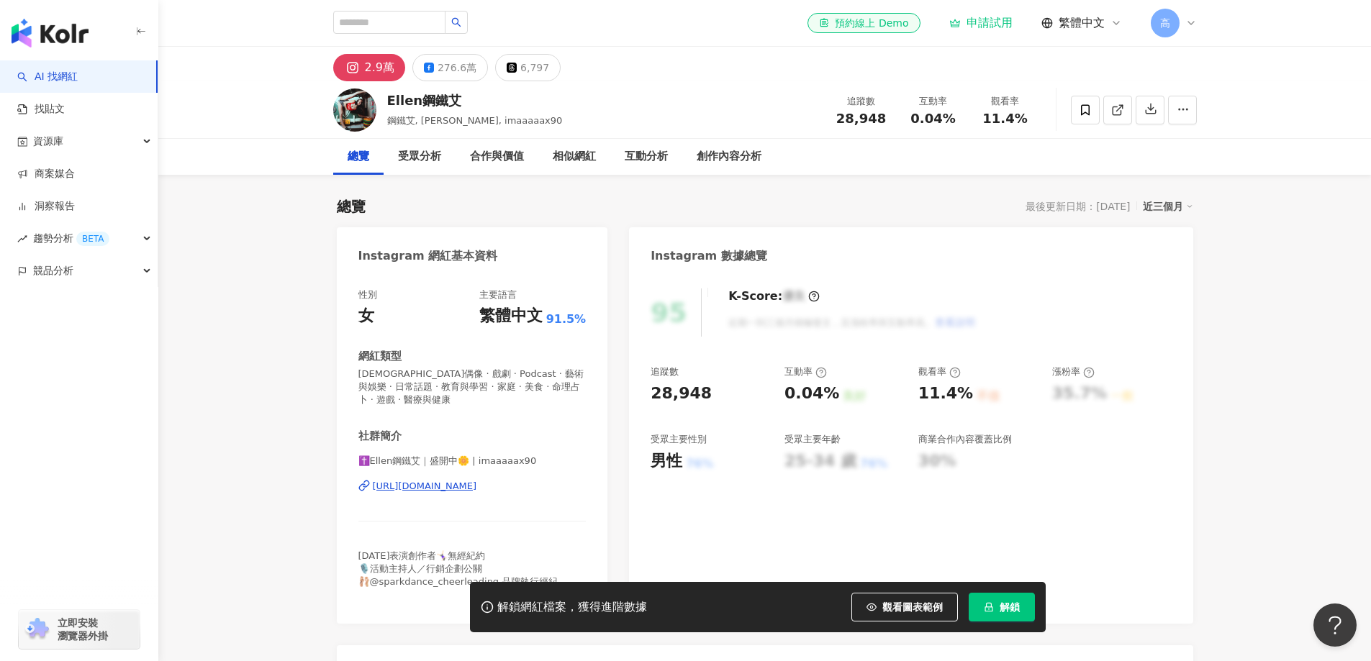
click at [428, 103] on div "Ellen鋼鐵艾" at bounding box center [475, 100] width 176 height 18
drag, startPoint x: 387, startPoint y: 102, endPoint x: 461, endPoint y: 101, distance: 74.1
click at [461, 101] on div "Ellen鋼鐵艾" at bounding box center [475, 100] width 176 height 18
copy div "Ellen鋼鐵艾"
click at [420, 488] on div "https://www.instagram.com/imaaaaax90/" at bounding box center [425, 486] width 104 height 13
